Goal: Check status: Check status

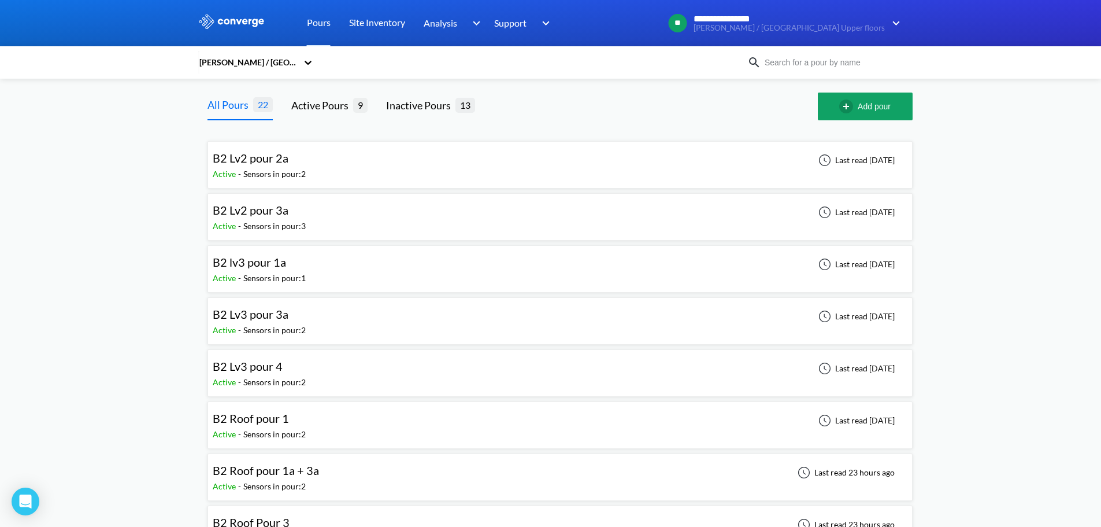
drag, startPoint x: 528, startPoint y: 212, endPoint x: 1068, endPoint y: 263, distance: 542.8
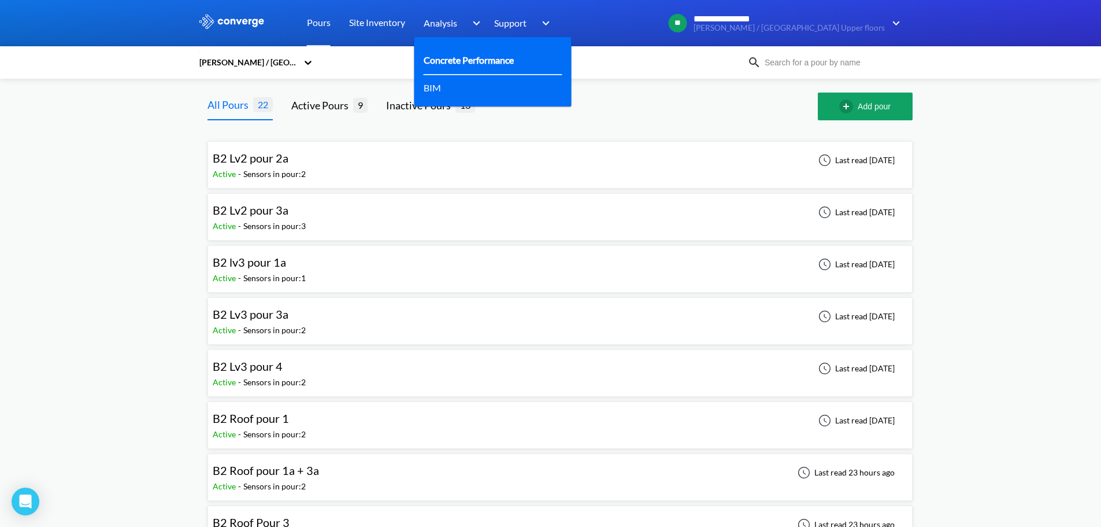
click at [444, 52] on div "Concrete Performance" at bounding box center [493, 60] width 139 height 29
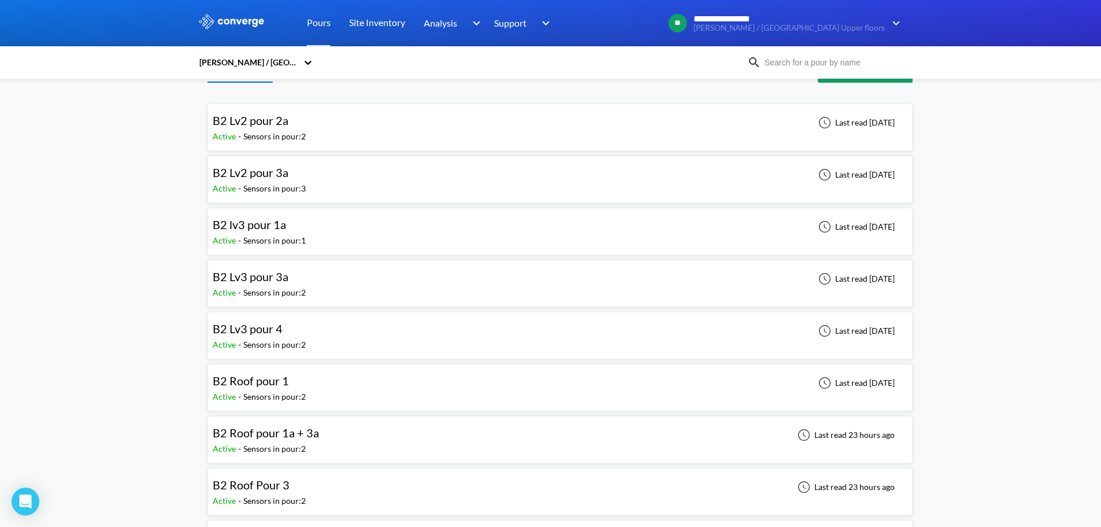
scroll to position [58, 0]
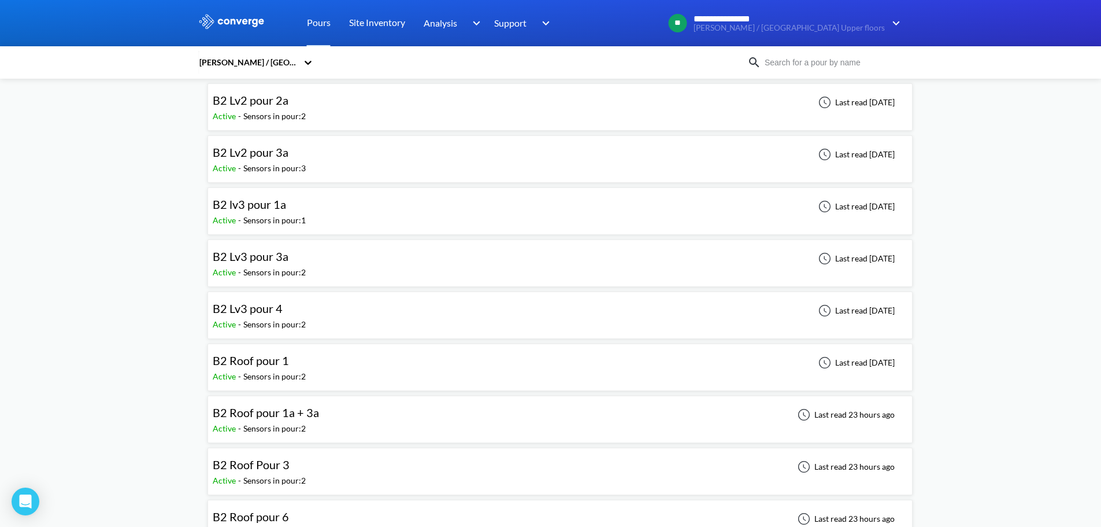
click at [377, 364] on div "B2 Roof pour 1 Active - Sensors in pour: 2 Last read [DATE]" at bounding box center [560, 366] width 695 height 37
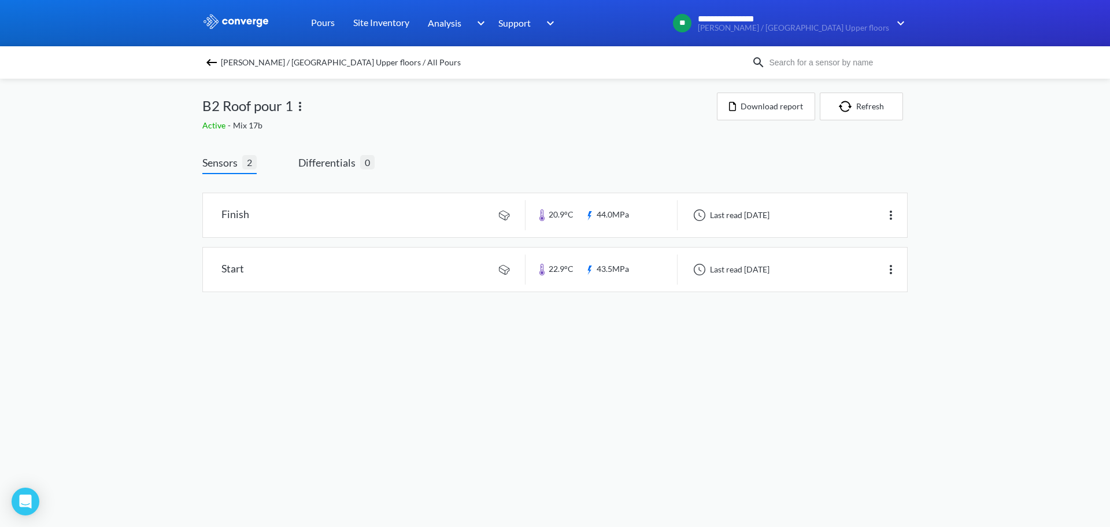
click at [206, 64] on img at bounding box center [212, 62] width 14 height 14
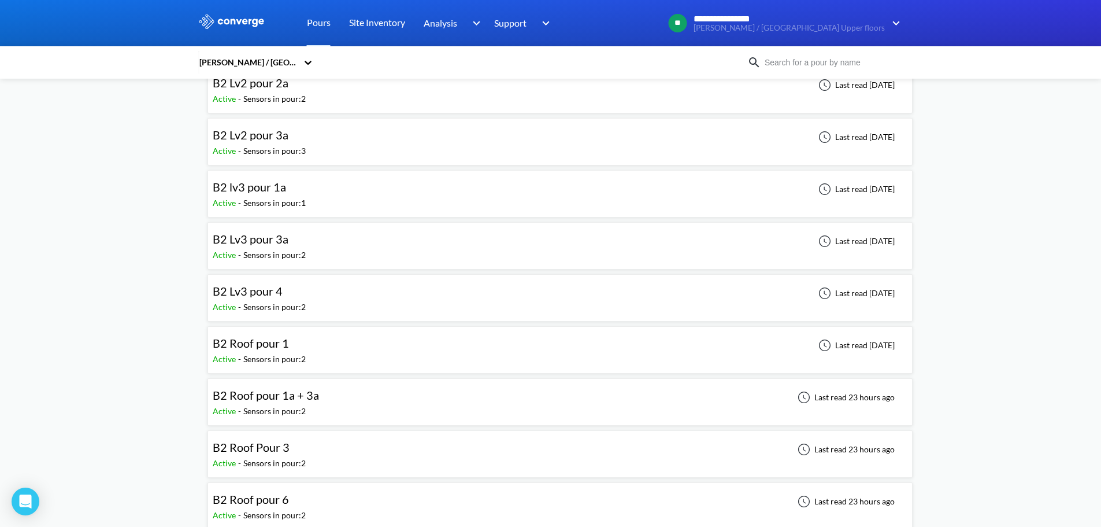
scroll to position [116, 0]
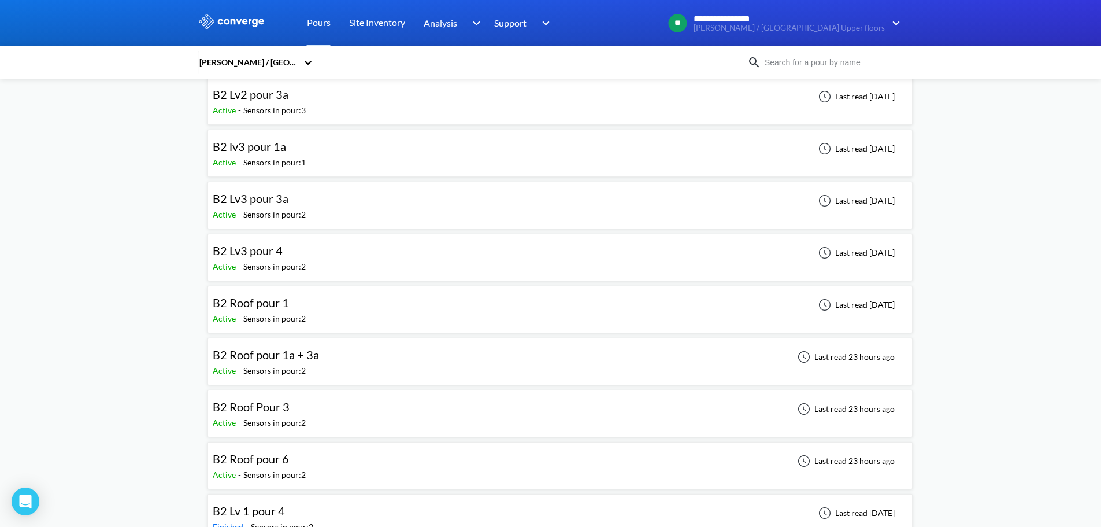
click at [328, 368] on div "B2 Roof pour 1a + 3a Active - Sensors in pour: 2 Last read 23 hours ago" at bounding box center [560, 361] width 695 height 37
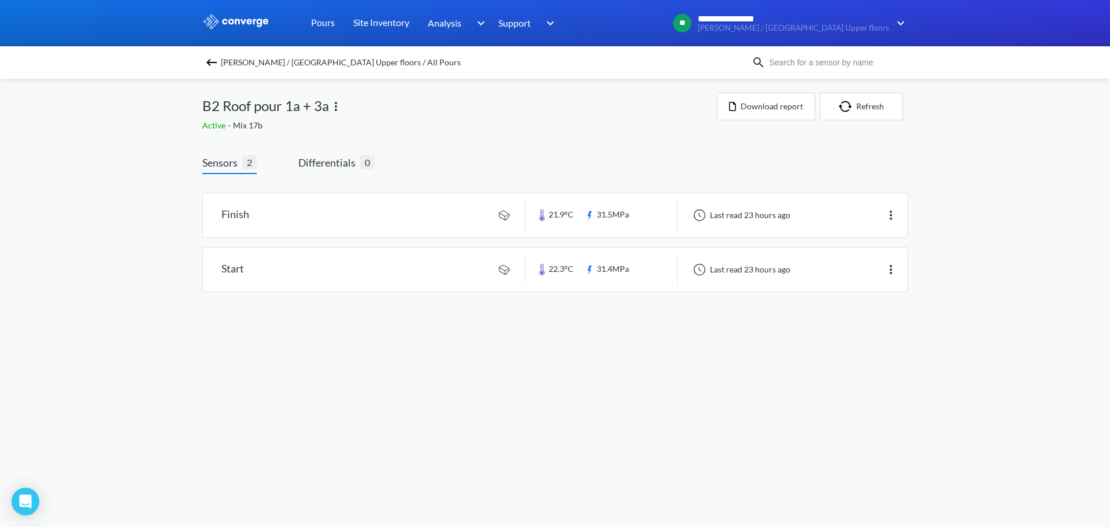
click at [208, 61] on img at bounding box center [212, 62] width 14 height 14
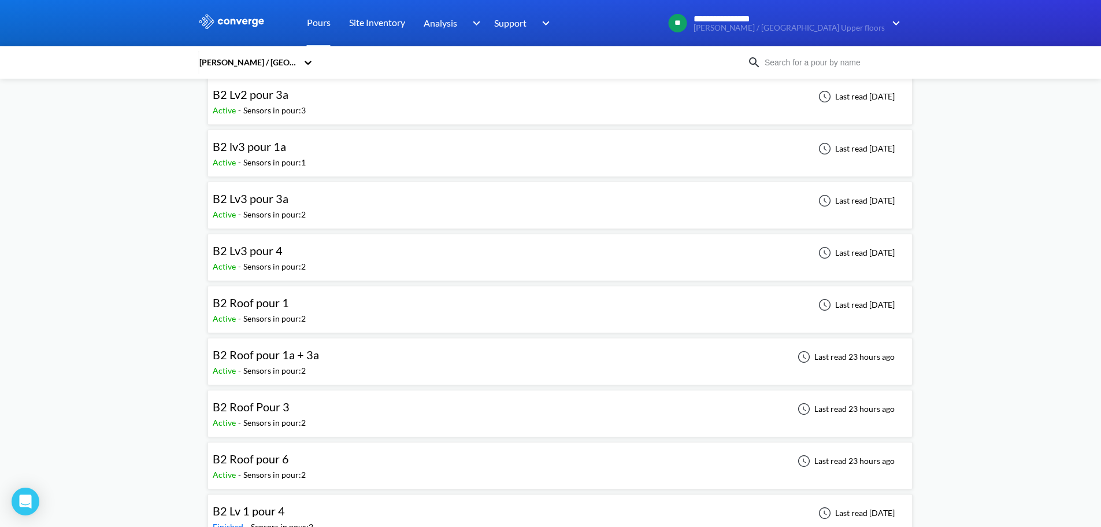
scroll to position [173, 0]
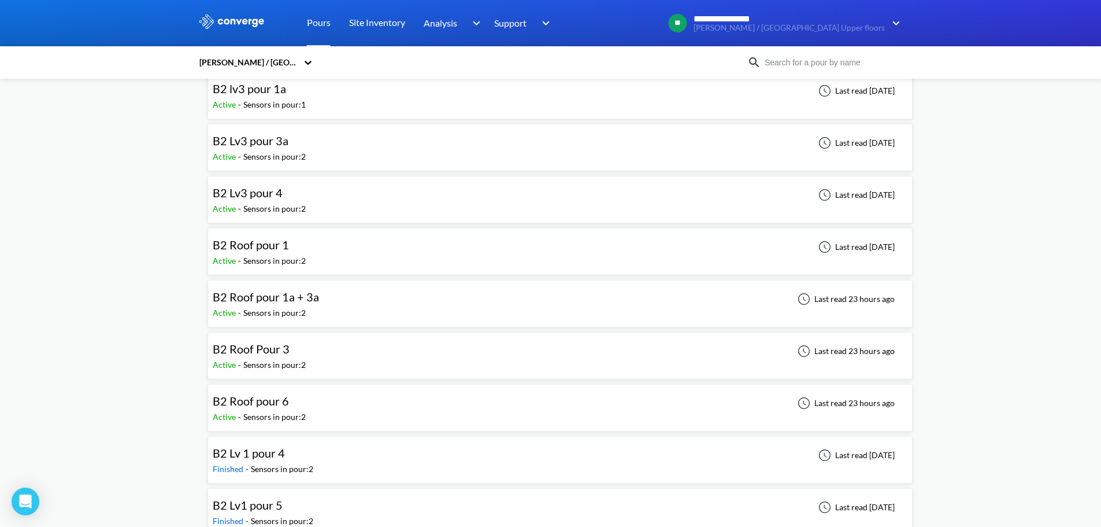
click at [351, 402] on div "B2 Roof pour 6 Active - Sensors in pour: 2 Last read 23 hours ago" at bounding box center [560, 407] width 695 height 37
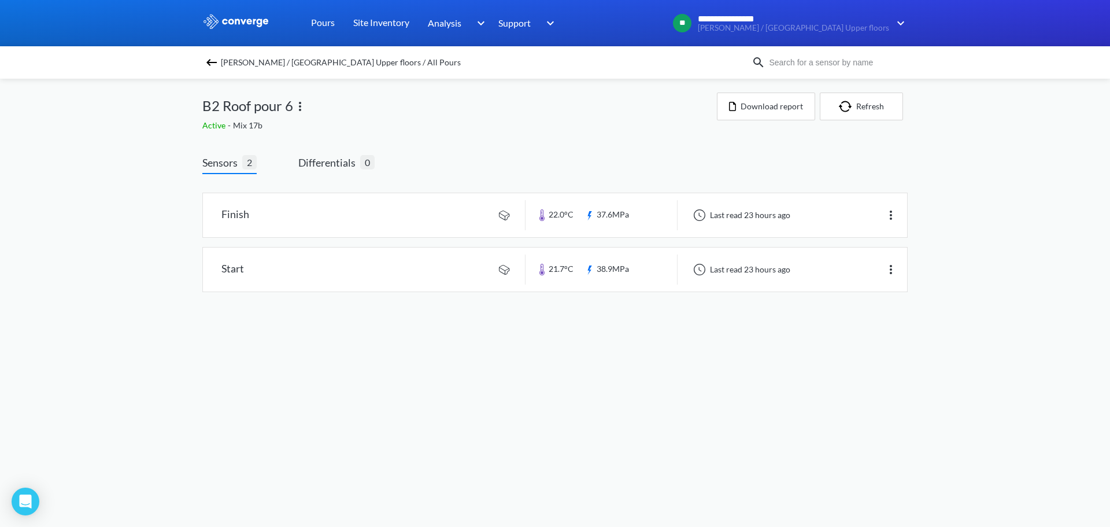
click at [219, 62] on div "[PERSON_NAME] / [GEOGRAPHIC_DATA] Upper floors / All Pours" at bounding box center [476, 62] width 549 height 16
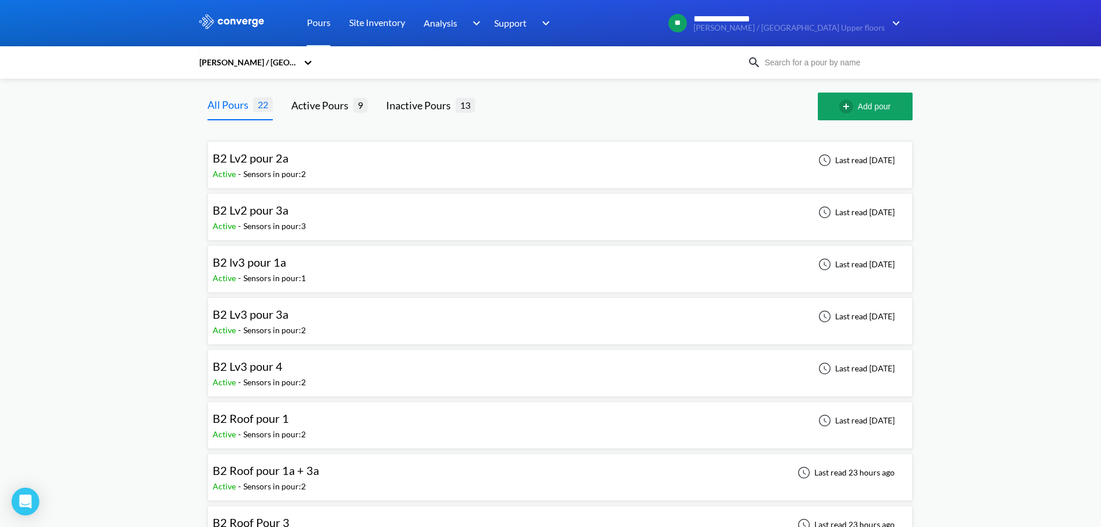
click at [279, 264] on span "B2 lv3 pour 1a" at bounding box center [249, 262] width 73 height 14
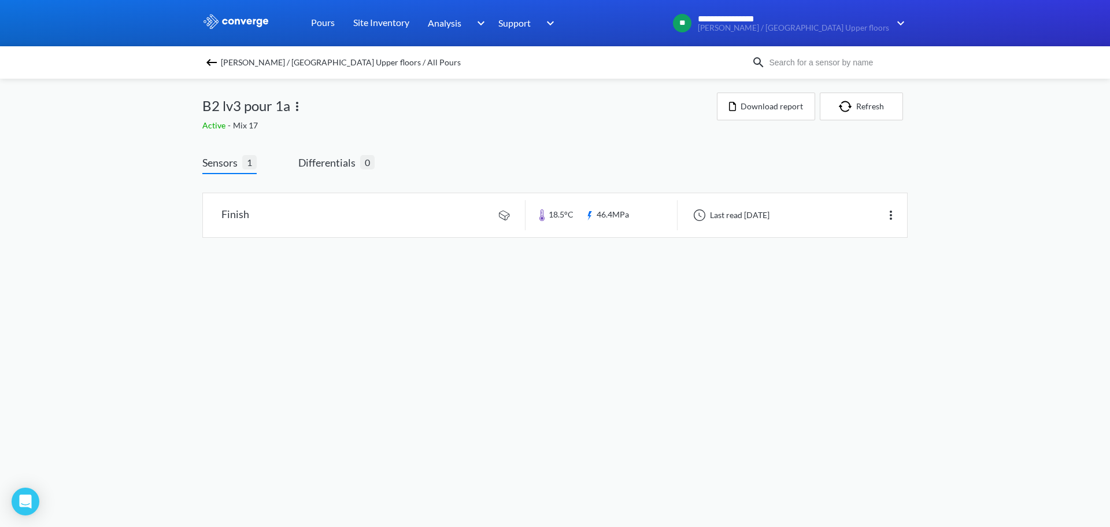
click at [220, 62] on div "[PERSON_NAME] / [GEOGRAPHIC_DATA] Upper floors / All Pours" at bounding box center [476, 62] width 549 height 16
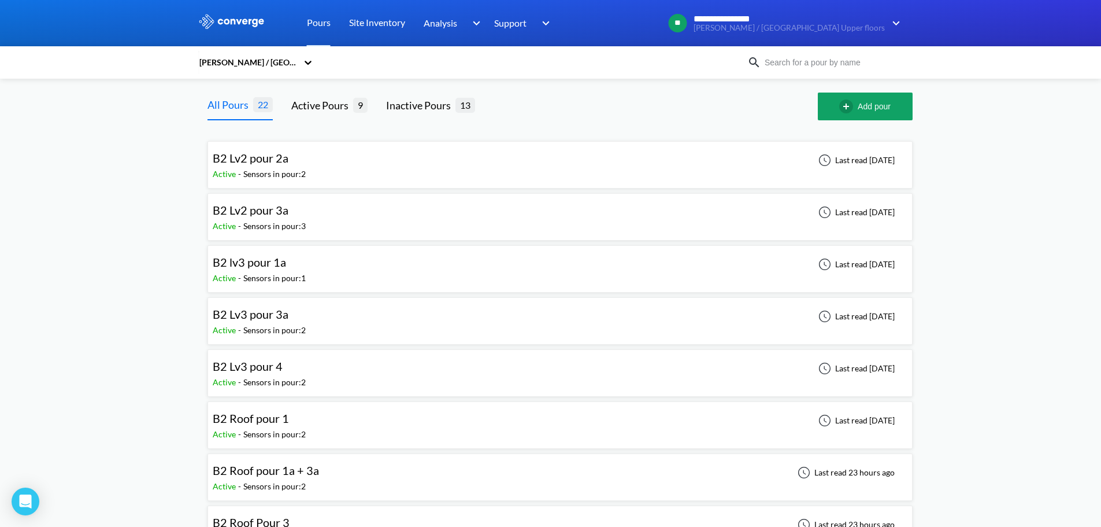
click at [275, 326] on div "Sensors in pour: 2" at bounding box center [274, 330] width 62 height 13
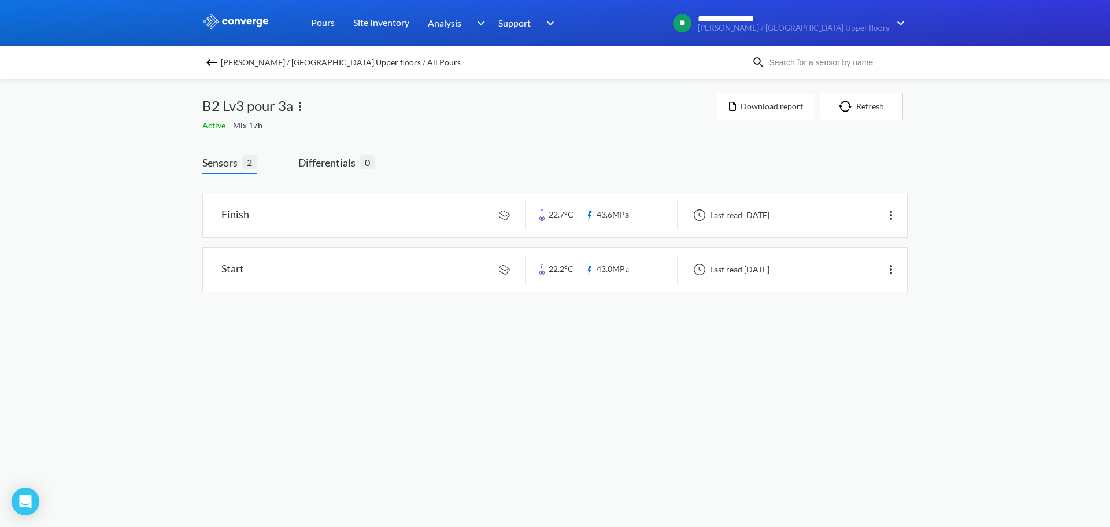
click at [222, 65] on span "[PERSON_NAME] / [GEOGRAPHIC_DATA] Upper floors / All Pours" at bounding box center [341, 62] width 240 height 16
